Goal: Navigation & Orientation: Find specific page/section

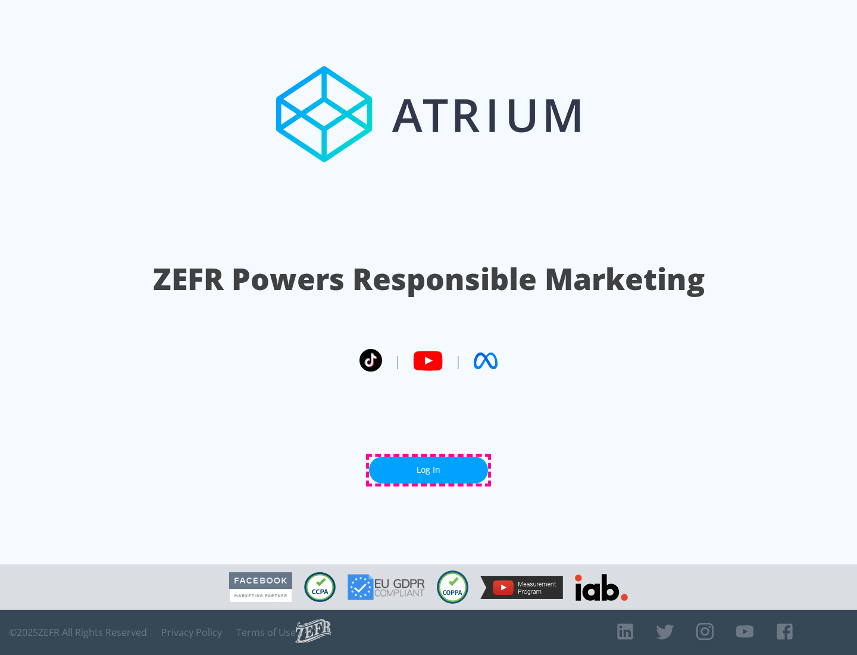
click at [429, 470] on link "Log In" at bounding box center [428, 470] width 119 height 27
